Goal: Information Seeking & Learning: Learn about a topic

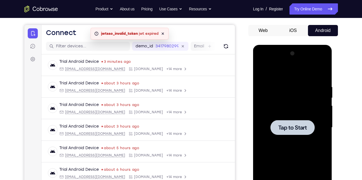
scroll to position [48, 0]
click at [304, 122] on div at bounding box center [293, 127] width 44 height 15
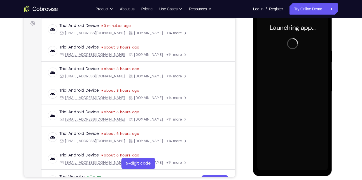
scroll to position [74, 0]
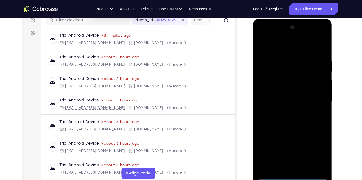
click at [296, 175] on div at bounding box center [292, 101] width 71 height 157
click at [321, 148] on div at bounding box center [292, 101] width 71 height 157
click at [268, 33] on div at bounding box center [292, 101] width 71 height 157
click at [314, 101] on div at bounding box center [292, 101] width 71 height 157
click at [286, 113] on div at bounding box center [292, 101] width 71 height 157
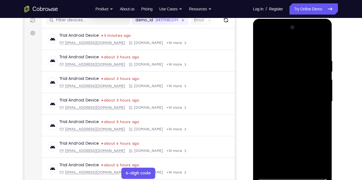
click at [296, 94] on div at bounding box center [292, 101] width 71 height 157
click at [287, 89] on div at bounding box center [292, 101] width 71 height 157
click at [280, 101] on div at bounding box center [292, 101] width 71 height 157
click at [272, 120] on div at bounding box center [292, 101] width 71 height 157
click at [299, 126] on div at bounding box center [292, 101] width 71 height 157
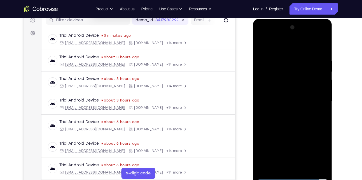
click at [305, 168] on div at bounding box center [292, 101] width 71 height 157
click at [303, 132] on div at bounding box center [292, 101] width 71 height 157
drag, startPoint x: 286, startPoint y: 48, endPoint x: 286, endPoint y: 35, distance: 12.9
click at [286, 35] on div at bounding box center [292, 101] width 71 height 157
click at [263, 46] on div at bounding box center [292, 101] width 71 height 157
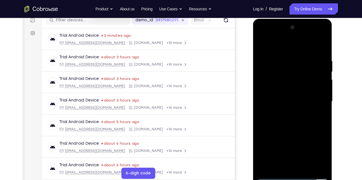
click at [289, 55] on div at bounding box center [292, 101] width 71 height 157
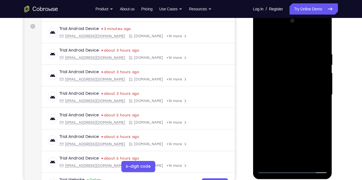
scroll to position [81, 0]
click at [325, 73] on div at bounding box center [292, 94] width 71 height 157
click at [310, 71] on div at bounding box center [292, 94] width 71 height 157
click at [316, 71] on div at bounding box center [292, 94] width 71 height 157
click at [317, 61] on div at bounding box center [292, 94] width 71 height 157
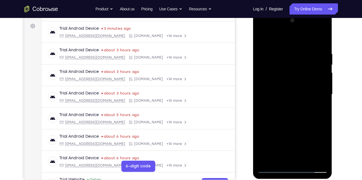
click at [319, 73] on div at bounding box center [292, 94] width 71 height 157
drag, startPoint x: 319, startPoint y: 73, endPoint x: 296, endPoint y: 73, distance: 23.0
click at [296, 73] on div at bounding box center [292, 94] width 71 height 157
drag, startPoint x: 313, startPoint y: 65, endPoint x: 286, endPoint y: 71, distance: 28.0
click at [286, 71] on div at bounding box center [292, 94] width 71 height 157
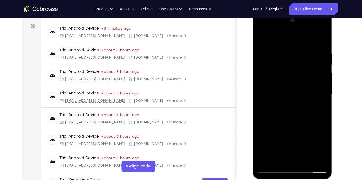
click at [324, 78] on div at bounding box center [292, 94] width 71 height 157
click at [320, 73] on div at bounding box center [292, 94] width 71 height 157
click at [317, 79] on div at bounding box center [292, 94] width 71 height 157
click at [318, 85] on div at bounding box center [292, 94] width 71 height 157
click at [318, 90] on div at bounding box center [292, 94] width 71 height 157
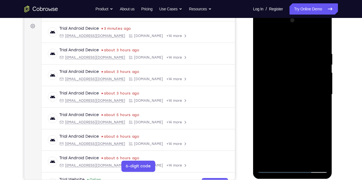
click at [317, 90] on div at bounding box center [292, 94] width 71 height 157
drag, startPoint x: 319, startPoint y: 79, endPoint x: 263, endPoint y: 80, distance: 55.5
click at [263, 80] on div at bounding box center [292, 94] width 71 height 157
drag, startPoint x: 309, startPoint y: 68, endPoint x: 293, endPoint y: 70, distance: 15.5
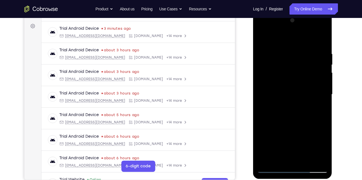
click at [293, 70] on div at bounding box center [292, 94] width 71 height 157
drag, startPoint x: 290, startPoint y: 87, endPoint x: 324, endPoint y: 93, distance: 34.7
click at [324, 93] on div at bounding box center [292, 94] width 71 height 157
click at [317, 82] on div at bounding box center [292, 94] width 71 height 157
click at [318, 74] on div at bounding box center [292, 94] width 71 height 157
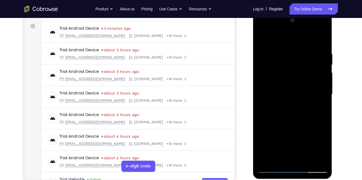
drag, startPoint x: 317, startPoint y: 76, endPoint x: 279, endPoint y: 85, distance: 39.4
click at [279, 85] on div at bounding box center [292, 94] width 71 height 157
drag, startPoint x: 314, startPoint y: 78, endPoint x: 272, endPoint y: 82, distance: 41.6
click at [272, 82] on div at bounding box center [292, 94] width 71 height 157
drag, startPoint x: 306, startPoint y: 77, endPoint x: 278, endPoint y: 81, distance: 28.3
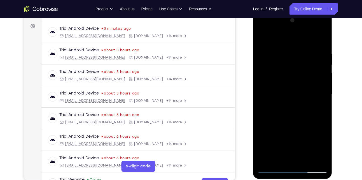
click at [278, 81] on div at bounding box center [292, 94] width 71 height 157
drag, startPoint x: 274, startPoint y: 84, endPoint x: 313, endPoint y: 91, distance: 39.7
click at [313, 91] on div at bounding box center [292, 94] width 71 height 157
click at [322, 81] on div at bounding box center [292, 94] width 71 height 157
click at [322, 87] on div at bounding box center [292, 94] width 71 height 157
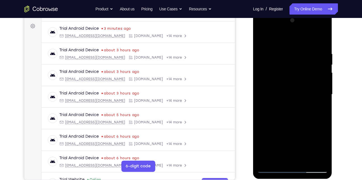
click at [322, 87] on div at bounding box center [292, 94] width 71 height 157
drag, startPoint x: 322, startPoint y: 87, endPoint x: 296, endPoint y: 90, distance: 26.2
click at [296, 90] on div at bounding box center [292, 94] width 71 height 157
drag, startPoint x: 312, startPoint y: 76, endPoint x: 262, endPoint y: 80, distance: 49.7
click at [262, 80] on div at bounding box center [292, 94] width 71 height 157
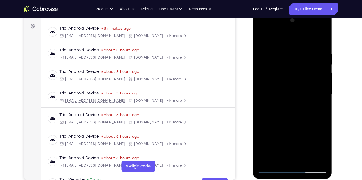
drag, startPoint x: 304, startPoint y: 79, endPoint x: 260, endPoint y: 86, distance: 44.3
click at [260, 86] on div at bounding box center [292, 94] width 71 height 157
drag, startPoint x: 313, startPoint y: 70, endPoint x: 284, endPoint y: 74, distance: 29.8
click at [284, 74] on div at bounding box center [292, 94] width 71 height 157
drag, startPoint x: 306, startPoint y: 69, endPoint x: 285, endPoint y: 73, distance: 21.8
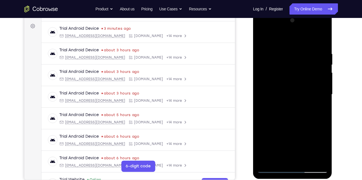
click at [285, 73] on div at bounding box center [292, 94] width 71 height 157
drag, startPoint x: 320, startPoint y: 80, endPoint x: 282, endPoint y: 89, distance: 39.4
click at [282, 89] on div at bounding box center [292, 94] width 71 height 157
drag, startPoint x: 312, startPoint y: 85, endPoint x: 280, endPoint y: 86, distance: 31.7
click at [280, 86] on div at bounding box center [292, 94] width 71 height 157
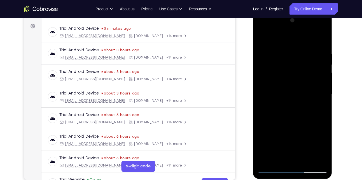
drag, startPoint x: 308, startPoint y: 85, endPoint x: 292, endPoint y: 90, distance: 16.9
click at [292, 90] on div at bounding box center [292, 94] width 71 height 157
drag, startPoint x: 326, startPoint y: 78, endPoint x: 293, endPoint y: 91, distance: 34.7
click at [293, 91] on div at bounding box center [292, 94] width 71 height 157
click at [326, 96] on div at bounding box center [292, 94] width 71 height 157
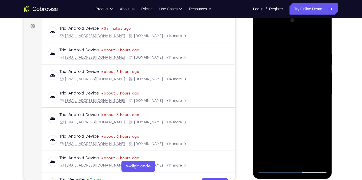
drag, startPoint x: 318, startPoint y: 89, endPoint x: 298, endPoint y: 91, distance: 20.2
click at [298, 91] on div at bounding box center [292, 94] width 71 height 157
drag, startPoint x: 309, startPoint y: 82, endPoint x: 282, endPoint y: 87, distance: 27.5
click at [282, 87] on div at bounding box center [292, 94] width 71 height 157
drag, startPoint x: 313, startPoint y: 69, endPoint x: 284, endPoint y: 75, distance: 29.6
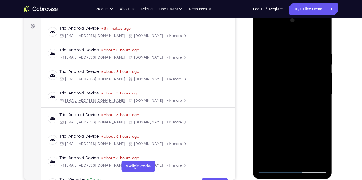
click at [284, 75] on div at bounding box center [292, 94] width 71 height 157
drag, startPoint x: 314, startPoint y: 74, endPoint x: 288, endPoint y: 76, distance: 25.8
click at [288, 76] on div at bounding box center [292, 94] width 71 height 157
drag, startPoint x: 311, startPoint y: 79, endPoint x: 295, endPoint y: 82, distance: 16.2
click at [295, 82] on div at bounding box center [292, 94] width 71 height 157
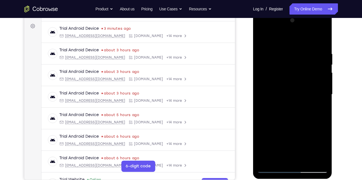
drag, startPoint x: 314, startPoint y: 78, endPoint x: 297, endPoint y: 83, distance: 17.9
click at [297, 83] on div at bounding box center [292, 94] width 71 height 157
drag, startPoint x: 320, startPoint y: 73, endPoint x: 298, endPoint y: 80, distance: 23.5
click at [298, 80] on div at bounding box center [292, 94] width 71 height 157
drag, startPoint x: 315, startPoint y: 74, endPoint x: 273, endPoint y: 85, distance: 43.2
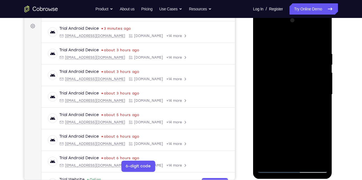
click at [273, 85] on div at bounding box center [292, 94] width 71 height 157
drag, startPoint x: 312, startPoint y: 75, endPoint x: 280, endPoint y: 81, distance: 32.9
click at [280, 81] on div at bounding box center [292, 94] width 71 height 157
drag, startPoint x: 314, startPoint y: 71, endPoint x: 275, endPoint y: 75, distance: 39.2
click at [275, 75] on div at bounding box center [292, 94] width 71 height 157
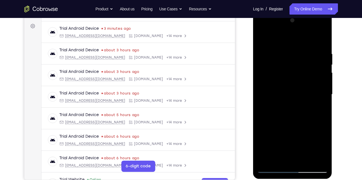
drag, startPoint x: 291, startPoint y: 105, endPoint x: 328, endPoint y: 110, distance: 37.3
click at [328, 110] on div at bounding box center [292, 95] width 79 height 167
drag, startPoint x: 320, startPoint y: 87, endPoint x: 292, endPoint y: 93, distance: 28.5
click at [292, 93] on div at bounding box center [292, 94] width 71 height 157
drag, startPoint x: 309, startPoint y: 78, endPoint x: 262, endPoint y: 88, distance: 47.8
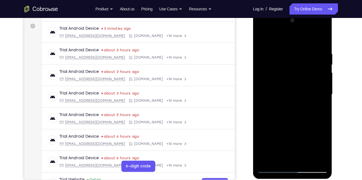
click at [262, 88] on div at bounding box center [292, 94] width 71 height 157
drag, startPoint x: 296, startPoint y: 85, endPoint x: 266, endPoint y: 85, distance: 30.5
click at [266, 85] on div at bounding box center [292, 94] width 71 height 157
drag
click at [278, 83] on div at bounding box center [292, 94] width 71 height 157
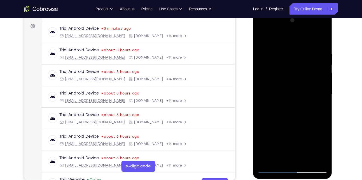
click at [283, 79] on div at bounding box center [292, 94] width 71 height 157
click at [300, 72] on div at bounding box center [292, 94] width 71 height 157
click at [269, 83] on div at bounding box center [292, 94] width 71 height 157
click at [268, 94] on div at bounding box center [292, 94] width 71 height 157
click at [273, 87] on div at bounding box center [292, 94] width 71 height 157
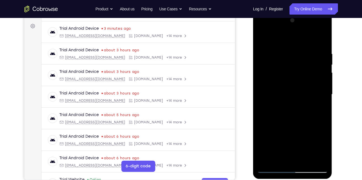
click at [270, 86] on div at bounding box center [292, 94] width 71 height 157
click at [295, 67] on div at bounding box center [292, 94] width 71 height 157
click at [295, 61] on div at bounding box center [292, 94] width 71 height 157
click at [288, 71] on div at bounding box center [292, 94] width 71 height 157
click at [280, 60] on div at bounding box center [292, 94] width 71 height 157
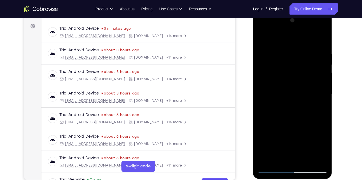
click at [253, 81] on html "Online web based iOS Simulators and Android Emulators. Run iPhone, iPad, Mobile…" at bounding box center [293, 96] width 80 height 168
click at [285, 70] on div at bounding box center [292, 94] width 71 height 157
click at [323, 41] on div at bounding box center [292, 94] width 71 height 157
click at [293, 99] on div at bounding box center [292, 94] width 71 height 157
click at [300, 72] on div at bounding box center [292, 94] width 71 height 157
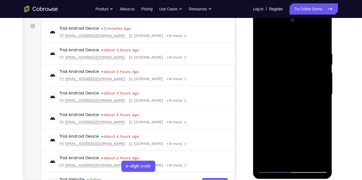
click at [299, 68] on div at bounding box center [292, 94] width 71 height 157
click at [305, 82] on div at bounding box center [292, 94] width 71 height 157
click at [296, 81] on div at bounding box center [292, 94] width 71 height 157
click at [296, 128] on div at bounding box center [292, 94] width 71 height 157
click at [296, 122] on div at bounding box center [292, 94] width 71 height 157
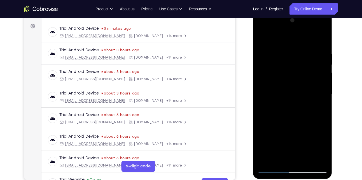
click at [299, 108] on div at bounding box center [292, 94] width 71 height 157
click at [323, 82] on div at bounding box center [292, 94] width 71 height 157
click at [263, 81] on div at bounding box center [292, 94] width 71 height 157
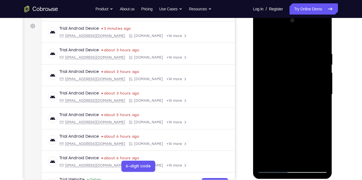
click at [325, 80] on div at bounding box center [292, 94] width 71 height 157
drag, startPoint x: 307, startPoint y: 144, endPoint x: 301, endPoint y: 76, distance: 68.4
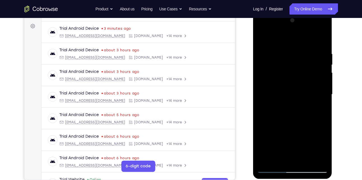
click at [301, 76] on div at bounding box center [292, 94] width 71 height 157
drag, startPoint x: 302, startPoint y: 132, endPoint x: 298, endPoint y: 89, distance: 43.1
click at [298, 89] on div at bounding box center [292, 94] width 71 height 157
drag, startPoint x: 298, startPoint y: 134, endPoint x: 292, endPoint y: 76, distance: 58.8
click at [292, 76] on div at bounding box center [292, 94] width 71 height 157
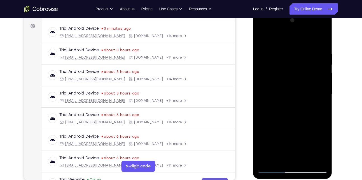
drag, startPoint x: 294, startPoint y: 125, endPoint x: 293, endPoint y: 52, distance: 73.1
click at [293, 52] on div at bounding box center [292, 94] width 71 height 157
drag, startPoint x: 312, startPoint y: 105, endPoint x: 311, endPoint y: 75, distance: 29.7
click at [311, 75] on div at bounding box center [292, 94] width 71 height 157
click at [327, 84] on div at bounding box center [292, 94] width 71 height 157
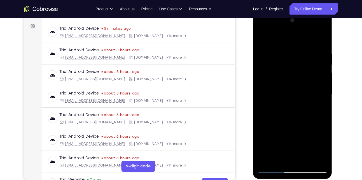
click at [326, 82] on div at bounding box center [292, 94] width 71 height 157
drag, startPoint x: 290, startPoint y: 122, endPoint x: 283, endPoint y: 52, distance: 69.8
click at [283, 52] on div at bounding box center [292, 94] width 71 height 157
drag, startPoint x: 289, startPoint y: 130, endPoint x: 289, endPoint y: 73, distance: 57.2
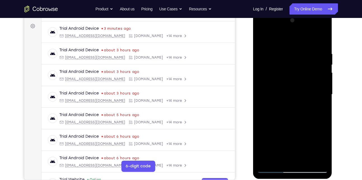
click at [289, 73] on div at bounding box center [292, 94] width 71 height 157
drag, startPoint x: 293, startPoint y: 123, endPoint x: 284, endPoint y: 52, distance: 71.7
click at [284, 52] on div at bounding box center [292, 94] width 71 height 157
drag, startPoint x: 308, startPoint y: 89, endPoint x: 307, endPoint y: 92, distance: 3.1
click at [307, 92] on div at bounding box center [292, 94] width 71 height 157
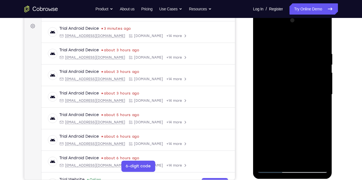
click at [326, 100] on div at bounding box center [292, 94] width 71 height 157
click at [325, 104] on div at bounding box center [292, 94] width 71 height 157
drag, startPoint x: 297, startPoint y: 109, endPoint x: 287, endPoint y: 54, distance: 56.4
click at [287, 54] on div at bounding box center [292, 94] width 71 height 157
drag, startPoint x: 289, startPoint y: 97, endPoint x: 289, endPoint y: 66, distance: 30.8
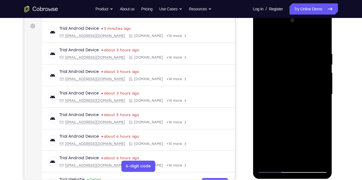
click at [289, 66] on div at bounding box center [292, 94] width 71 height 157
drag, startPoint x: 296, startPoint y: 127, endPoint x: 284, endPoint y: 40, distance: 87.7
click at [284, 40] on div at bounding box center [292, 94] width 71 height 157
drag, startPoint x: 301, startPoint y: 61, endPoint x: 293, endPoint y: 95, distance: 35.1
click at [293, 95] on div at bounding box center [292, 94] width 71 height 157
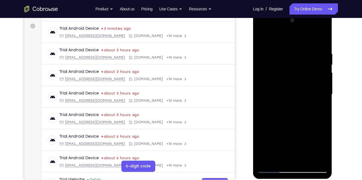
click at [304, 85] on div at bounding box center [292, 94] width 71 height 157
drag, startPoint x: 307, startPoint y: 76, endPoint x: 296, endPoint y: 124, distance: 49.6
click at [296, 124] on div at bounding box center [292, 94] width 71 height 157
drag, startPoint x: 303, startPoint y: 143, endPoint x: 283, endPoint y: 69, distance: 76.8
click at [283, 69] on div at bounding box center [292, 94] width 71 height 157
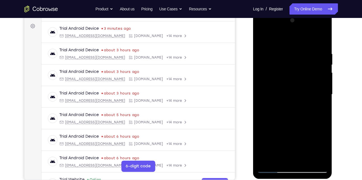
drag, startPoint x: 287, startPoint y: 130, endPoint x: 288, endPoint y: 77, distance: 53.2
click at [288, 77] on div at bounding box center [292, 94] width 71 height 157
click at [324, 71] on div at bounding box center [292, 94] width 71 height 157
drag, startPoint x: 293, startPoint y: 131, endPoint x: 292, endPoint y: 65, distance: 66.4
click at [292, 65] on div at bounding box center [292, 94] width 71 height 157
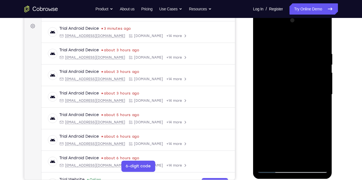
drag, startPoint x: 302, startPoint y: 115, endPoint x: 297, endPoint y: 77, distance: 38.2
click at [297, 77] on div at bounding box center [292, 94] width 71 height 157
drag, startPoint x: 295, startPoint y: 124, endPoint x: 287, endPoint y: 56, distance: 69.1
click at [287, 56] on div at bounding box center [292, 94] width 71 height 157
drag, startPoint x: 296, startPoint y: 118, endPoint x: 289, endPoint y: 51, distance: 67.3
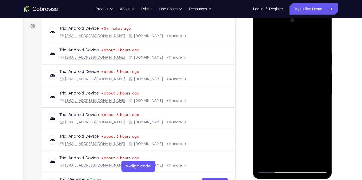
click at [289, 51] on div at bounding box center [292, 94] width 71 height 157
drag, startPoint x: 292, startPoint y: 122, endPoint x: 284, endPoint y: 60, distance: 62.7
click at [284, 60] on div at bounding box center [292, 94] width 71 height 157
drag, startPoint x: 291, startPoint y: 55, endPoint x: 291, endPoint y: 113, distance: 58.0
click at [291, 113] on div at bounding box center [292, 94] width 71 height 157
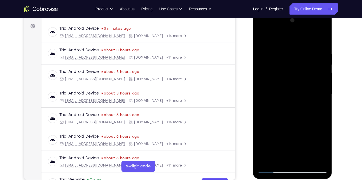
drag, startPoint x: 290, startPoint y: 126, endPoint x: 289, endPoint y: 59, distance: 66.4
click at [289, 59] on div at bounding box center [292, 94] width 71 height 157
drag, startPoint x: 298, startPoint y: 130, endPoint x: 294, endPoint y: 79, distance: 50.9
click at [294, 79] on div at bounding box center [292, 94] width 71 height 157
click at [287, 50] on div at bounding box center [292, 94] width 71 height 157
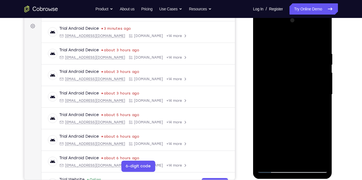
click at [273, 166] on div at bounding box center [292, 94] width 71 height 157
click at [272, 169] on div at bounding box center [292, 94] width 71 height 157
click at [275, 58] on div at bounding box center [292, 94] width 71 height 157
click at [270, 83] on div at bounding box center [292, 94] width 71 height 157
click at [285, 157] on div at bounding box center [292, 94] width 71 height 157
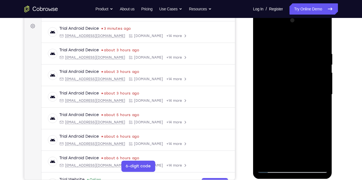
click at [263, 39] on div at bounding box center [292, 94] width 71 height 157
click at [268, 161] on div at bounding box center [292, 94] width 71 height 157
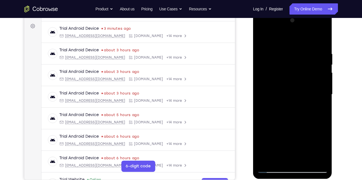
click at [268, 161] on div at bounding box center [292, 94] width 71 height 157
click at [304, 53] on div at bounding box center [292, 94] width 71 height 157
drag, startPoint x: 313, startPoint y: 76, endPoint x: 270, endPoint y: 81, distance: 42.6
click at [270, 81] on div at bounding box center [292, 94] width 71 height 157
drag, startPoint x: 307, startPoint y: 57, endPoint x: 282, endPoint y: 60, distance: 25.6
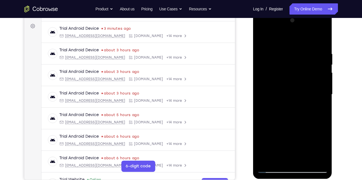
click at [282, 60] on div at bounding box center [292, 94] width 71 height 157
drag, startPoint x: 302, startPoint y: 59, endPoint x: 266, endPoint y: 66, distance: 36.9
click at [266, 66] on div at bounding box center [292, 94] width 71 height 157
drag, startPoint x: 301, startPoint y: 66, endPoint x: 268, endPoint y: 67, distance: 33.1
click at [268, 67] on div at bounding box center [292, 94] width 71 height 157
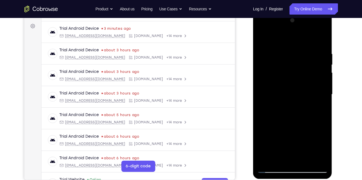
drag, startPoint x: 305, startPoint y: 77, endPoint x: 263, endPoint y: 79, distance: 41.5
click at [263, 79] on div at bounding box center [292, 94] width 71 height 157
drag, startPoint x: 302, startPoint y: 71, endPoint x: 279, endPoint y: 73, distance: 23.3
click at [279, 73] on div at bounding box center [292, 94] width 71 height 157
drag, startPoint x: 305, startPoint y: 80, endPoint x: 277, endPoint y: 87, distance: 29.1
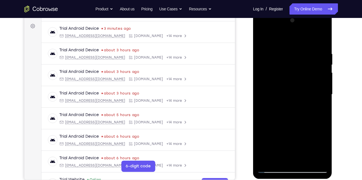
click at [277, 87] on div at bounding box center [292, 94] width 71 height 157
drag, startPoint x: 304, startPoint y: 74, endPoint x: 285, endPoint y: 76, distance: 18.9
click at [285, 76] on div at bounding box center [292, 94] width 71 height 157
drag, startPoint x: 313, startPoint y: 77, endPoint x: 285, endPoint y: 81, distance: 27.4
click at [285, 81] on div at bounding box center [292, 94] width 71 height 157
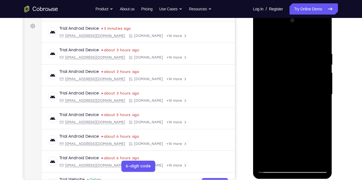
drag, startPoint x: 313, startPoint y: 91, endPoint x: 282, endPoint y: 95, distance: 32.2
click at [282, 95] on div at bounding box center [292, 94] width 71 height 157
drag, startPoint x: 314, startPoint y: 81, endPoint x: 274, endPoint y: 83, distance: 40.1
click at [274, 83] on div at bounding box center [292, 94] width 71 height 157
drag, startPoint x: 310, startPoint y: 76, endPoint x: 278, endPoint y: 80, distance: 33.1
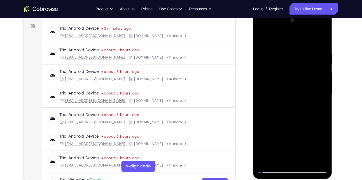
click at [278, 80] on div at bounding box center [292, 94] width 71 height 157
drag, startPoint x: 304, startPoint y: 69, endPoint x: 262, endPoint y: 71, distance: 41.5
click at [262, 71] on div at bounding box center [292, 94] width 71 height 157
drag, startPoint x: 305, startPoint y: 71, endPoint x: 264, endPoint y: 78, distance: 41.4
click at [264, 78] on div at bounding box center [292, 94] width 71 height 157
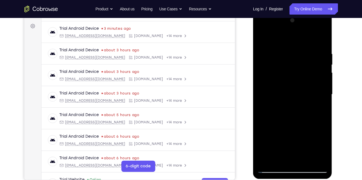
drag, startPoint x: 306, startPoint y: 68, endPoint x: 273, endPoint y: 73, distance: 33.3
click at [273, 73] on div at bounding box center [292, 94] width 71 height 157
drag, startPoint x: 310, startPoint y: 56, endPoint x: 268, endPoint y: 60, distance: 42.2
click at [268, 60] on div at bounding box center [292, 94] width 71 height 157
drag, startPoint x: 320, startPoint y: 52, endPoint x: 273, endPoint y: 58, distance: 47.2
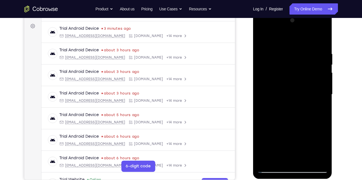
click at [273, 58] on div at bounding box center [292, 94] width 71 height 157
drag, startPoint x: 306, startPoint y: 63, endPoint x: 258, endPoint y: 69, distance: 48.6
click at [258, 69] on div at bounding box center [292, 94] width 71 height 157
drag, startPoint x: 306, startPoint y: 64, endPoint x: 255, endPoint y: 76, distance: 51.7
click at [255, 76] on div at bounding box center [292, 95] width 79 height 167
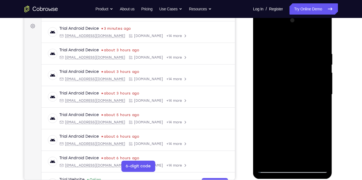
drag, startPoint x: 300, startPoint y: 79, endPoint x: 262, endPoint y: 82, distance: 38.8
click at [262, 82] on div at bounding box center [292, 94] width 71 height 157
drag, startPoint x: 305, startPoint y: 68, endPoint x: 270, endPoint y: 75, distance: 35.4
click at [270, 75] on div at bounding box center [292, 94] width 71 height 157
drag, startPoint x: 304, startPoint y: 78, endPoint x: 271, endPoint y: 80, distance: 33.4
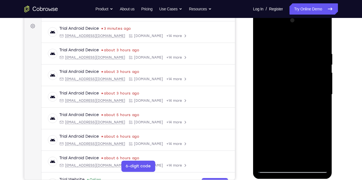
click at [271, 80] on div at bounding box center [292, 94] width 71 height 157
drag, startPoint x: 310, startPoint y: 72, endPoint x: 257, endPoint y: 89, distance: 55.9
click at [257, 89] on div at bounding box center [292, 94] width 71 height 157
drag, startPoint x: 301, startPoint y: 82, endPoint x: 248, endPoint y: 88, distance: 53.6
click at [253, 88] on html "Online web based iOS Simulators and Android Emulators. Run iPhone, iPad, Mobile…" at bounding box center [293, 96] width 80 height 168
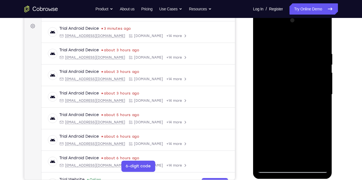
drag, startPoint x: 303, startPoint y: 84, endPoint x: 267, endPoint y: 92, distance: 36.6
click at [267, 92] on div at bounding box center [292, 94] width 71 height 157
drag, startPoint x: 312, startPoint y: 77, endPoint x: 273, endPoint y: 84, distance: 38.9
click at [273, 84] on div at bounding box center [292, 94] width 71 height 157
drag, startPoint x: 315, startPoint y: 69, endPoint x: 294, endPoint y: 70, distance: 20.7
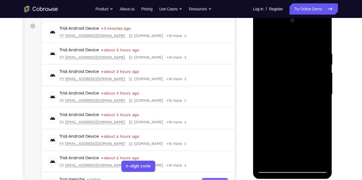
click at [294, 70] on div at bounding box center [292, 94] width 71 height 157
click at [324, 40] on div at bounding box center [292, 94] width 71 height 157
drag, startPoint x: 309, startPoint y: 45, endPoint x: 298, endPoint y: 113, distance: 68.3
click at [298, 113] on div at bounding box center [292, 94] width 71 height 157
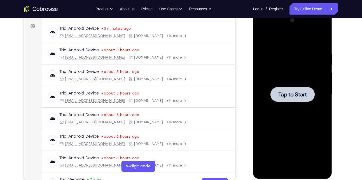
click at [291, 85] on div at bounding box center [292, 94] width 71 height 157
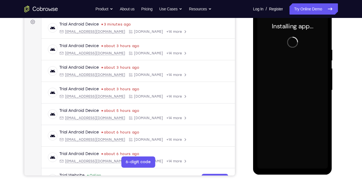
scroll to position [81, 0]
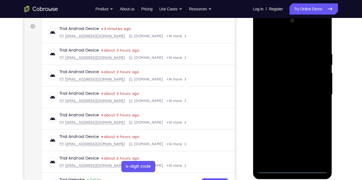
click at [292, 171] on div at bounding box center [292, 94] width 71 height 157
click at [313, 143] on div at bounding box center [292, 94] width 71 height 157
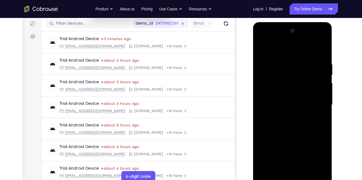
scroll to position [70, 0]
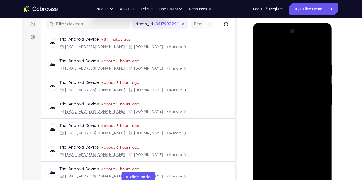
click at [269, 41] on div at bounding box center [292, 105] width 71 height 157
click at [269, 40] on div at bounding box center [292, 105] width 71 height 157
click at [262, 38] on div at bounding box center [292, 105] width 71 height 157
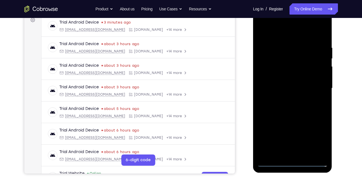
scroll to position [82, 0]
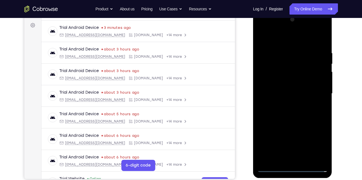
click at [316, 90] on div at bounding box center [292, 93] width 71 height 157
click at [286, 104] on div at bounding box center [292, 93] width 71 height 157
click at [290, 91] on div at bounding box center [292, 93] width 71 height 157
click at [283, 82] on div at bounding box center [292, 93] width 71 height 157
click at [323, 83] on div at bounding box center [292, 93] width 71 height 157
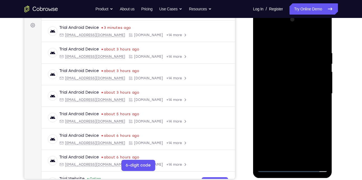
click at [295, 92] on div at bounding box center [292, 93] width 71 height 157
click at [286, 111] on div at bounding box center [292, 93] width 71 height 157
click at [286, 121] on div at bounding box center [292, 93] width 71 height 157
click at [305, 159] on div at bounding box center [292, 93] width 71 height 157
click at [279, 124] on div at bounding box center [292, 93] width 71 height 157
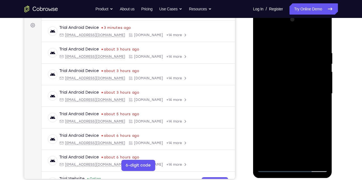
click at [282, 102] on div at bounding box center [292, 93] width 71 height 157
click at [280, 157] on div at bounding box center [292, 93] width 71 height 157
click at [323, 148] on div at bounding box center [292, 93] width 71 height 157
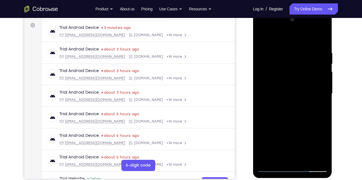
click at [323, 148] on div at bounding box center [292, 93] width 71 height 157
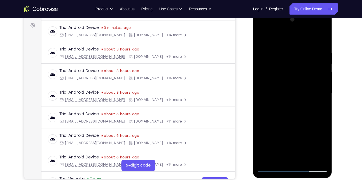
click at [323, 148] on div at bounding box center [292, 93] width 71 height 157
click at [322, 109] on div at bounding box center [292, 93] width 71 height 157
click at [262, 39] on div at bounding box center [292, 93] width 71 height 157
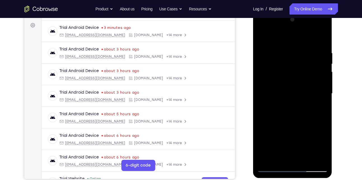
click at [262, 39] on div at bounding box center [292, 93] width 71 height 157
click at [282, 51] on div at bounding box center [292, 93] width 71 height 157
click at [320, 67] on div at bounding box center [292, 93] width 71 height 157
click at [321, 71] on div at bounding box center [292, 93] width 71 height 157
click at [323, 61] on div at bounding box center [292, 93] width 71 height 157
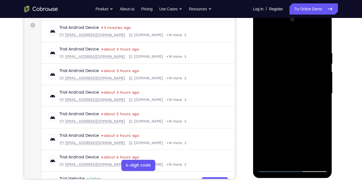
click at [323, 77] on div at bounding box center [292, 93] width 71 height 157
click at [320, 86] on div at bounding box center [292, 93] width 71 height 157
click at [320, 76] on div at bounding box center [292, 93] width 71 height 157
click at [326, 59] on div at bounding box center [292, 93] width 71 height 157
click at [324, 66] on div at bounding box center [292, 93] width 71 height 157
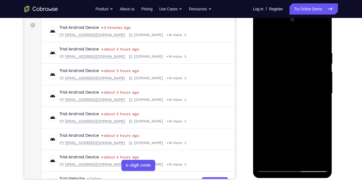
drag, startPoint x: 322, startPoint y: 83, endPoint x: 294, endPoint y: 84, distance: 27.8
click at [294, 84] on div at bounding box center [292, 93] width 71 height 157
drag, startPoint x: 318, startPoint y: 78, endPoint x: 293, endPoint y: 78, distance: 24.7
click at [293, 78] on div at bounding box center [292, 93] width 71 height 157
drag, startPoint x: 313, startPoint y: 73, endPoint x: 274, endPoint y: 80, distance: 39.7
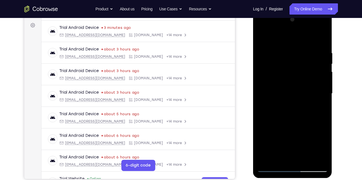
click at [274, 80] on div at bounding box center [292, 93] width 71 height 157
drag, startPoint x: 305, startPoint y: 81, endPoint x: 280, endPoint y: 85, distance: 24.7
click at [280, 85] on div at bounding box center [292, 93] width 71 height 157
drag, startPoint x: 309, startPoint y: 82, endPoint x: 288, endPoint y: 84, distance: 21.1
click at [288, 84] on div at bounding box center [292, 93] width 71 height 157
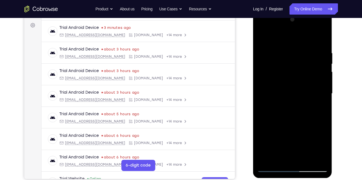
drag, startPoint x: 308, startPoint y: 79, endPoint x: 280, endPoint y: 81, distance: 28.1
click at [280, 81] on div at bounding box center [292, 93] width 71 height 157
drag, startPoint x: 310, startPoint y: 81, endPoint x: 271, endPoint y: 85, distance: 39.9
click at [271, 85] on div at bounding box center [292, 93] width 71 height 157
drag, startPoint x: 319, startPoint y: 88, endPoint x: 294, endPoint y: 89, distance: 24.1
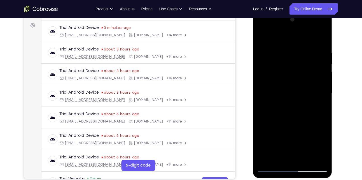
click at [294, 89] on div at bounding box center [292, 93] width 71 height 157
drag, startPoint x: 319, startPoint y: 76, endPoint x: 280, endPoint y: 83, distance: 39.3
click at [280, 83] on div at bounding box center [292, 93] width 71 height 157
drag, startPoint x: 315, startPoint y: 78, endPoint x: 274, endPoint y: 86, distance: 41.2
click at [274, 86] on div at bounding box center [292, 93] width 71 height 157
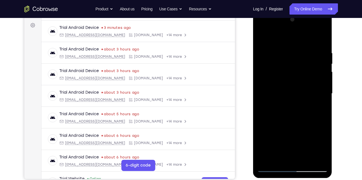
drag, startPoint x: 275, startPoint y: 107, endPoint x: 307, endPoint y: 111, distance: 32.2
click at [307, 111] on div at bounding box center [292, 93] width 71 height 157
drag, startPoint x: 321, startPoint y: 57, endPoint x: 302, endPoint y: 63, distance: 20.1
click at [302, 63] on div at bounding box center [292, 93] width 71 height 157
click at [306, 71] on div at bounding box center [292, 93] width 71 height 157
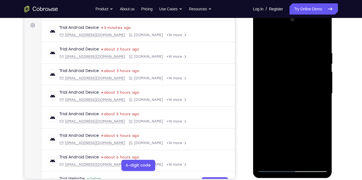
drag, startPoint x: 314, startPoint y: 79, endPoint x: 288, endPoint y: 82, distance: 26.0
click at [288, 82] on div at bounding box center [292, 93] width 71 height 157
drag, startPoint x: 322, startPoint y: 78, endPoint x: 294, endPoint y: 85, distance: 28.1
click at [294, 85] on div at bounding box center [292, 93] width 71 height 157
drag, startPoint x: 316, startPoint y: 76, endPoint x: 289, endPoint y: 77, distance: 27.2
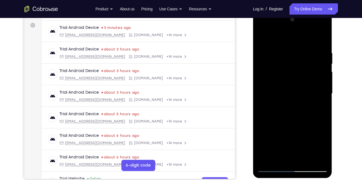
click at [289, 77] on div at bounding box center [292, 93] width 71 height 157
drag, startPoint x: 320, startPoint y: 72, endPoint x: 289, endPoint y: 79, distance: 32.7
click at [289, 79] on div at bounding box center [292, 93] width 71 height 157
drag, startPoint x: 312, startPoint y: 65, endPoint x: 279, endPoint y: 71, distance: 33.6
click at [279, 71] on div at bounding box center [292, 93] width 71 height 157
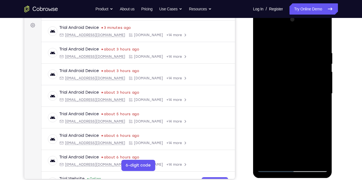
drag, startPoint x: 318, startPoint y: 67, endPoint x: 294, endPoint y: 70, distance: 23.8
click at [294, 70] on div at bounding box center [292, 93] width 71 height 157
drag, startPoint x: 310, startPoint y: 86, endPoint x: 260, endPoint y: 86, distance: 49.9
click at [260, 86] on div at bounding box center [292, 93] width 71 height 157
drag, startPoint x: 320, startPoint y: 68, endPoint x: 296, endPoint y: 77, distance: 25.6
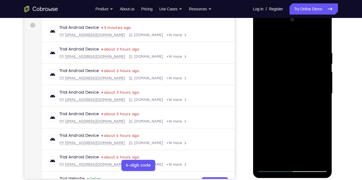
click at [296, 77] on div at bounding box center [292, 93] width 71 height 157
drag, startPoint x: 310, startPoint y: 71, endPoint x: 269, endPoint y: 89, distance: 44.3
click at [269, 89] on div at bounding box center [292, 93] width 71 height 157
drag, startPoint x: 310, startPoint y: 71, endPoint x: 282, endPoint y: 75, distance: 28.3
click at [282, 75] on div at bounding box center [292, 93] width 71 height 157
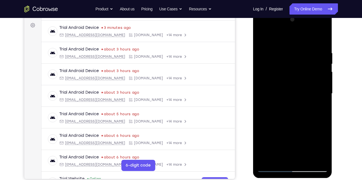
drag, startPoint x: 308, startPoint y: 80, endPoint x: 269, endPoint y: 87, distance: 39.8
click at [269, 87] on div at bounding box center [292, 93] width 71 height 157
click at [316, 138] on div at bounding box center [292, 93] width 71 height 157
click at [320, 92] on div at bounding box center [292, 93] width 71 height 157
click at [322, 81] on div at bounding box center [292, 93] width 71 height 157
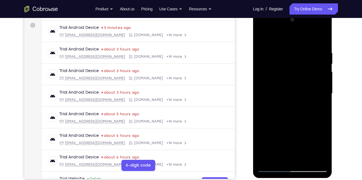
click at [322, 68] on div at bounding box center [292, 93] width 71 height 157
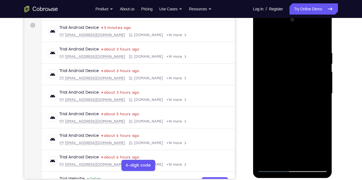
click at [322, 68] on div at bounding box center [292, 93] width 71 height 157
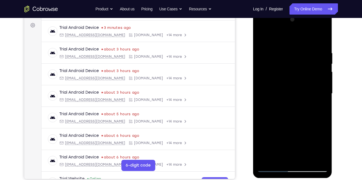
click at [259, 106] on div at bounding box center [292, 93] width 71 height 157
click at [263, 143] on div at bounding box center [292, 93] width 71 height 157
click at [263, 140] on div at bounding box center [292, 93] width 71 height 157
click at [325, 102] on div at bounding box center [292, 93] width 71 height 157
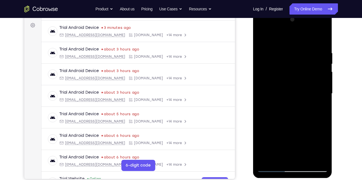
click at [325, 102] on div at bounding box center [292, 93] width 71 height 157
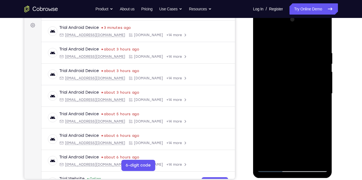
click at [292, 92] on div at bounding box center [292, 93] width 71 height 157
click at [296, 84] on div at bounding box center [292, 93] width 71 height 157
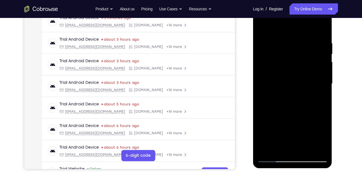
scroll to position [92, 0]
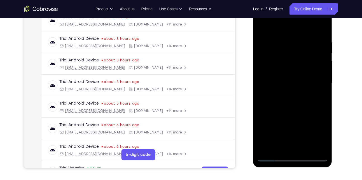
click at [273, 33] on div at bounding box center [292, 82] width 71 height 157
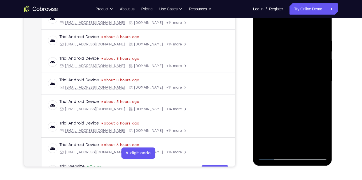
scroll to position [94, 0]
drag, startPoint x: 292, startPoint y: 122, endPoint x: 293, endPoint y: 56, distance: 65.3
click at [293, 56] on div at bounding box center [292, 81] width 71 height 157
drag, startPoint x: 315, startPoint y: 106, endPoint x: 315, endPoint y: 78, distance: 27.7
click at [315, 78] on div at bounding box center [292, 81] width 71 height 157
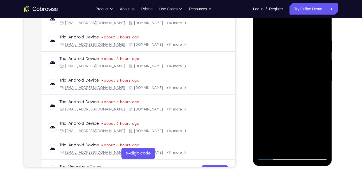
drag, startPoint x: 308, startPoint y: 124, endPoint x: 309, endPoint y: 67, distance: 56.6
click at [309, 67] on div at bounding box center [292, 81] width 71 height 157
drag, startPoint x: 303, startPoint y: 126, endPoint x: 301, endPoint y: 72, distance: 53.8
click at [301, 72] on div at bounding box center [292, 81] width 71 height 157
drag, startPoint x: 301, startPoint y: 111, endPoint x: 302, endPoint y: 92, distance: 18.8
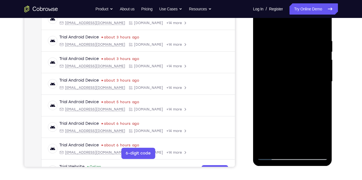
click at [302, 92] on div at bounding box center [292, 81] width 71 height 157
drag, startPoint x: 301, startPoint y: 114, endPoint x: 303, endPoint y: 67, distance: 46.8
click at [303, 67] on div at bounding box center [292, 81] width 71 height 157
drag, startPoint x: 307, startPoint y: 116, endPoint x: 308, endPoint y: 64, distance: 51.9
click at [308, 64] on div at bounding box center [292, 81] width 71 height 157
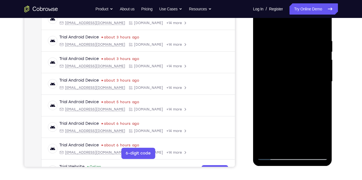
drag, startPoint x: 304, startPoint y: 116, endPoint x: 306, endPoint y: 60, distance: 56.4
click at [306, 60] on div at bounding box center [292, 81] width 71 height 157
drag, startPoint x: 303, startPoint y: 128, endPoint x: 305, endPoint y: 78, distance: 49.9
click at [305, 78] on div at bounding box center [292, 81] width 71 height 157
click at [294, 72] on div at bounding box center [292, 81] width 71 height 157
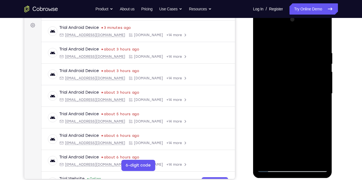
scroll to position [85, 0]
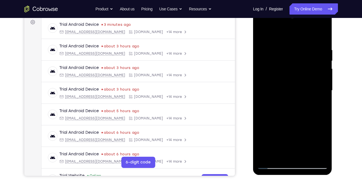
drag, startPoint x: 303, startPoint y: 73, endPoint x: 300, endPoint y: 92, distance: 19.3
click at [300, 92] on div at bounding box center [292, 90] width 71 height 157
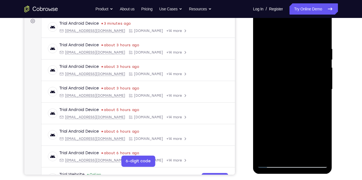
scroll to position [84, 0]
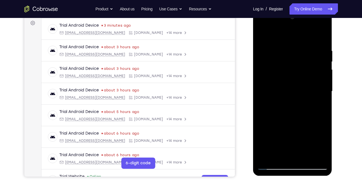
click at [287, 66] on div at bounding box center [292, 91] width 71 height 157
click at [263, 36] on div at bounding box center [292, 91] width 71 height 157
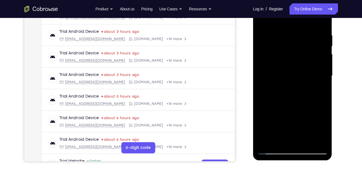
click at [307, 141] on div at bounding box center [292, 75] width 71 height 157
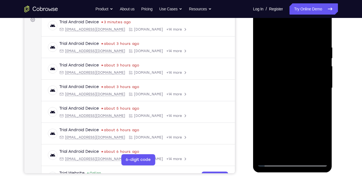
click at [263, 33] on div at bounding box center [292, 88] width 71 height 157
drag, startPoint x: 306, startPoint y: 54, endPoint x: 290, endPoint y: 116, distance: 64.3
click at [290, 116] on div at bounding box center [292, 88] width 71 height 157
drag, startPoint x: 306, startPoint y: 55, endPoint x: 293, endPoint y: 110, distance: 56.7
click at [293, 110] on div at bounding box center [292, 88] width 71 height 157
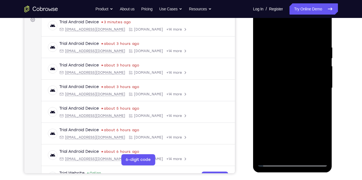
drag, startPoint x: 293, startPoint y: 64, endPoint x: 284, endPoint y: 112, distance: 48.4
click at [284, 112] on div at bounding box center [292, 88] width 71 height 157
click at [303, 45] on div at bounding box center [292, 88] width 71 height 157
click at [319, 76] on div at bounding box center [292, 88] width 71 height 157
click at [321, 69] on div at bounding box center [292, 88] width 71 height 157
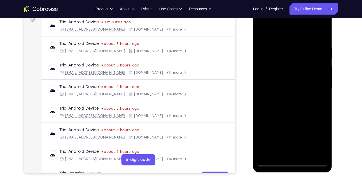
drag, startPoint x: 321, startPoint y: 69, endPoint x: 287, endPoint y: 73, distance: 33.8
click at [287, 73] on div at bounding box center [292, 88] width 71 height 157
drag, startPoint x: 308, startPoint y: 69, endPoint x: 222, endPoint y: 84, distance: 87.2
click at [253, 84] on html "Online web based iOS Simulators and Android Emulators. Run iPhone, iPad, Mobile…" at bounding box center [293, 89] width 80 height 168
drag, startPoint x: 307, startPoint y: 69, endPoint x: 271, endPoint y: 69, distance: 36.1
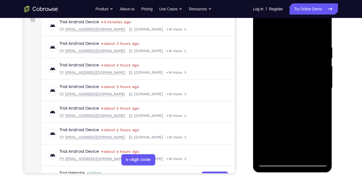
click at [271, 69] on div at bounding box center [292, 88] width 71 height 157
drag, startPoint x: 317, startPoint y: 58, endPoint x: 284, endPoint y: 73, distance: 36.7
click at [284, 73] on div at bounding box center [292, 88] width 71 height 157
drag, startPoint x: 317, startPoint y: 60, endPoint x: 268, endPoint y: 84, distance: 54.5
click at [268, 84] on div at bounding box center [292, 88] width 71 height 157
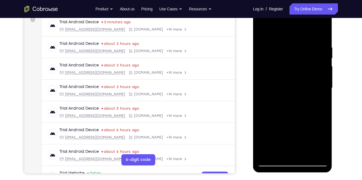
drag, startPoint x: 321, startPoint y: 60, endPoint x: 289, endPoint y: 69, distance: 33.2
click at [289, 69] on div at bounding box center [292, 88] width 71 height 157
drag, startPoint x: 306, startPoint y: 64, endPoint x: 274, endPoint y: 68, distance: 32.0
click at [274, 68] on div at bounding box center [292, 88] width 71 height 157
click at [322, 34] on div at bounding box center [292, 88] width 71 height 157
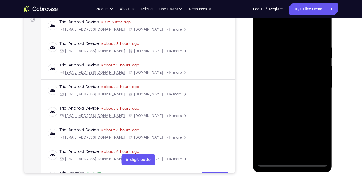
click at [304, 155] on div at bounding box center [292, 88] width 71 height 157
